Goal: Transaction & Acquisition: Book appointment/travel/reservation

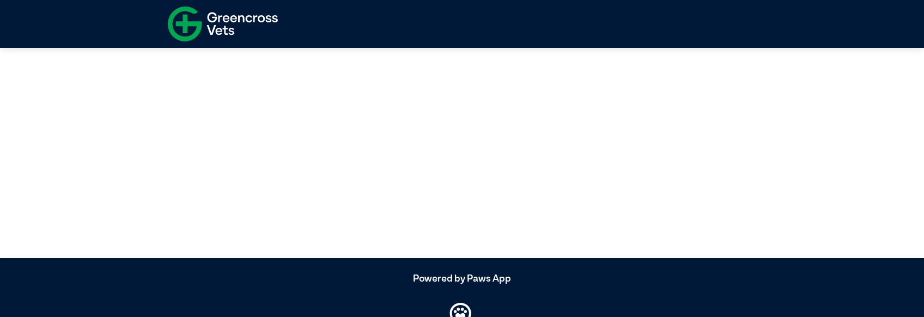
select select "*****"
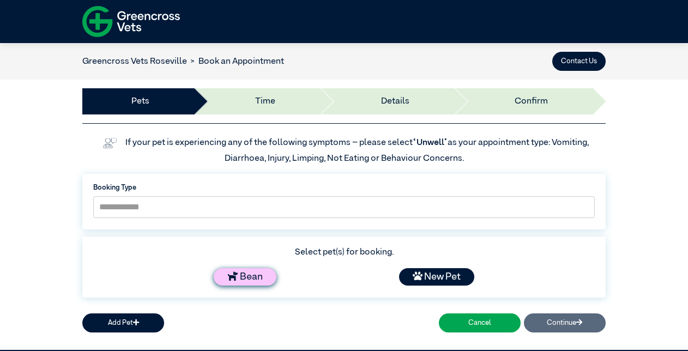
click at [257, 271] on div "Bean" at bounding box center [245, 276] width 63 height 17
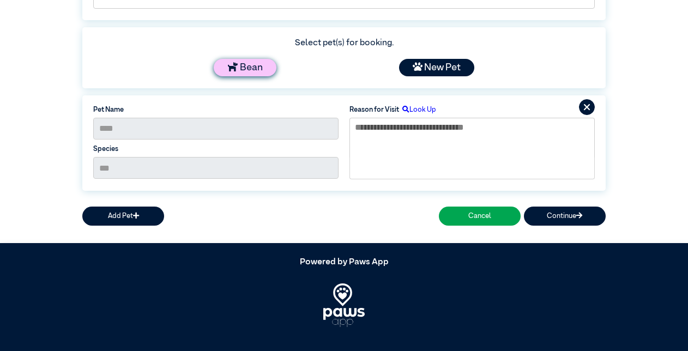
scroll to position [218, 0]
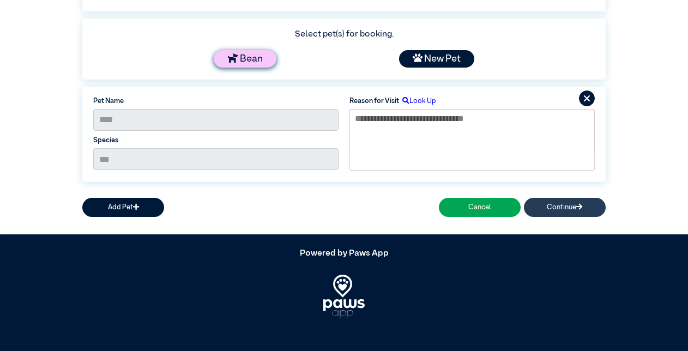
click at [552, 203] on button "Continue" at bounding box center [565, 207] width 82 height 19
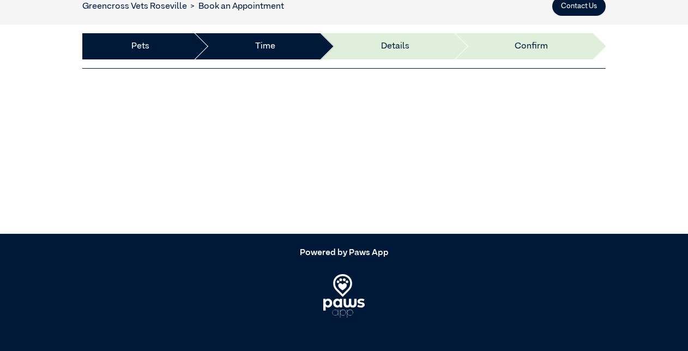
scroll to position [208, 0]
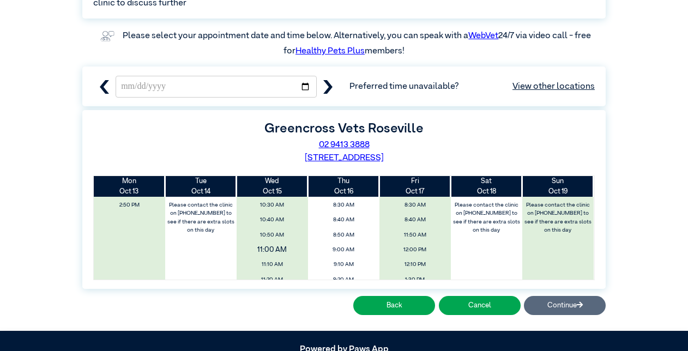
click at [271, 252] on span "11:00 AM" at bounding box center [271, 249] width 85 height 16
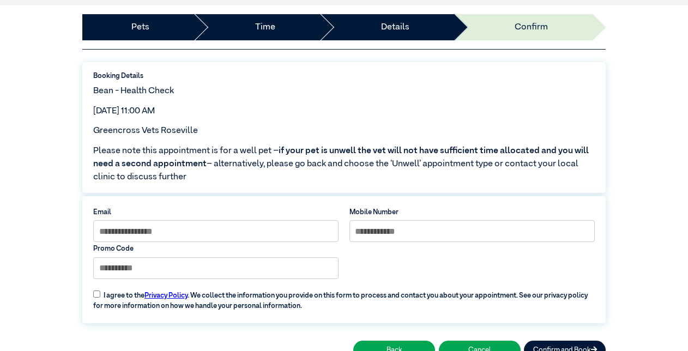
scroll to position [170, 0]
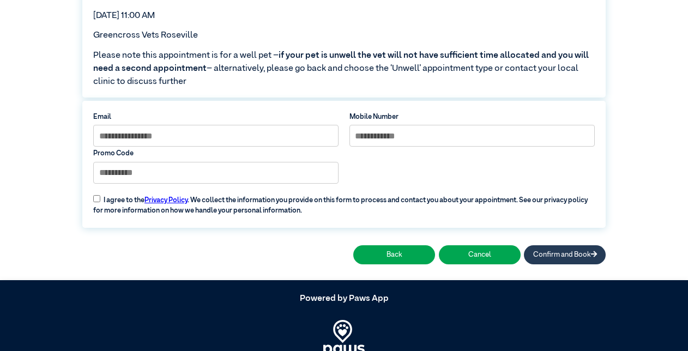
click at [549, 258] on button "Confirm and Book" at bounding box center [565, 254] width 82 height 19
click at [548, 253] on button "Confirm and Book" at bounding box center [565, 254] width 82 height 19
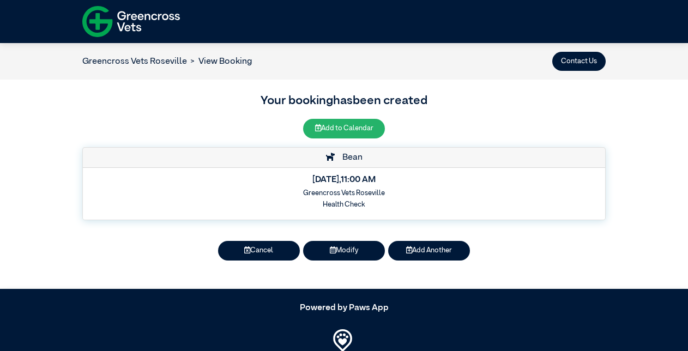
click at [336, 129] on button "Add to Calendar" at bounding box center [344, 128] width 82 height 19
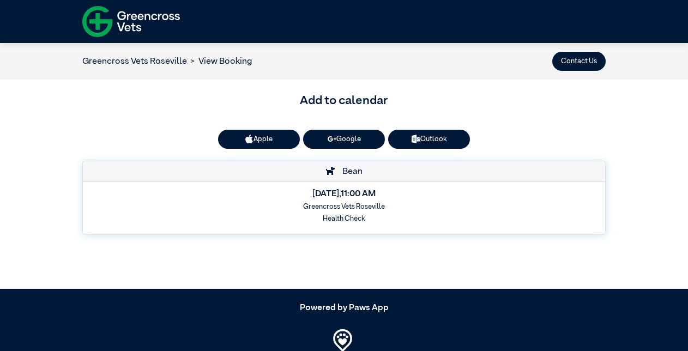
drag, startPoint x: 434, startPoint y: 139, endPoint x: 633, endPoint y: 138, distance: 198.4
click at [633, 138] on div "Add to calendar Apple Google Outlook Bean [DATE] 11:00 AM Greencross Vets [GEOG…" at bounding box center [344, 166] width 688 height 173
click at [424, 134] on link "Outlook" at bounding box center [429, 139] width 82 height 19
click at [421, 134] on link "Outlook" at bounding box center [429, 139] width 82 height 19
